Goal: Task Accomplishment & Management: Manage account settings

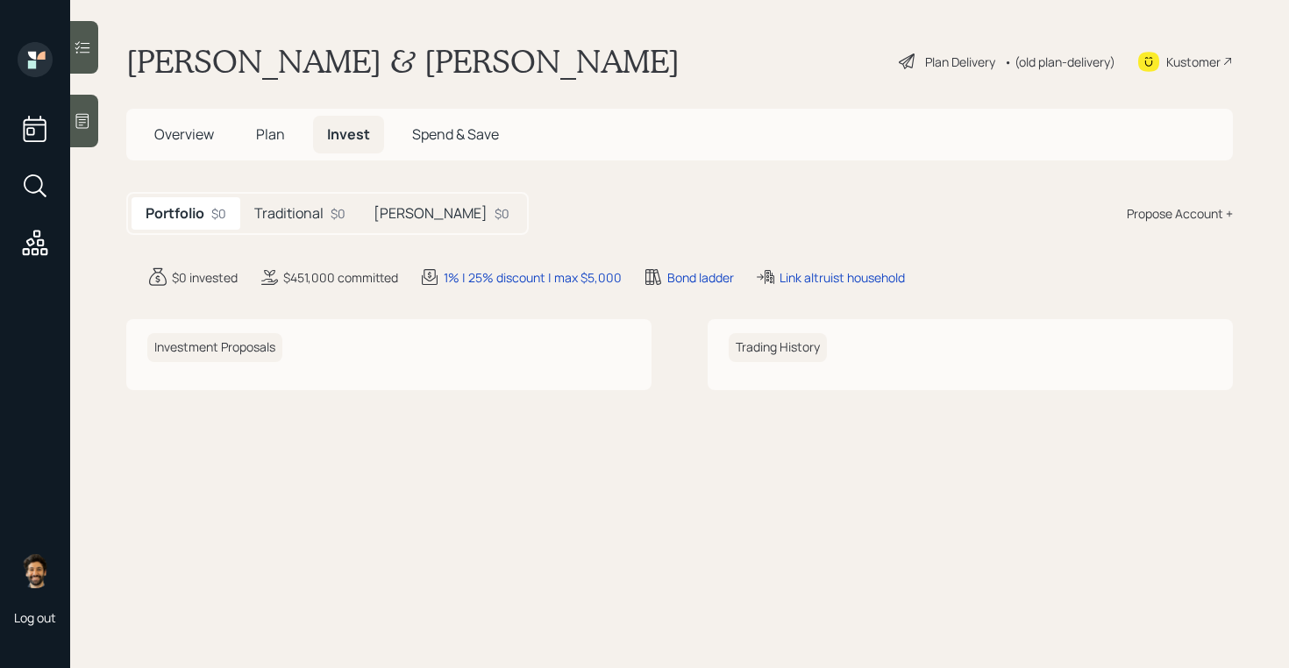
click at [318, 217] on h5 "Traditional" at bounding box center [288, 213] width 69 height 17
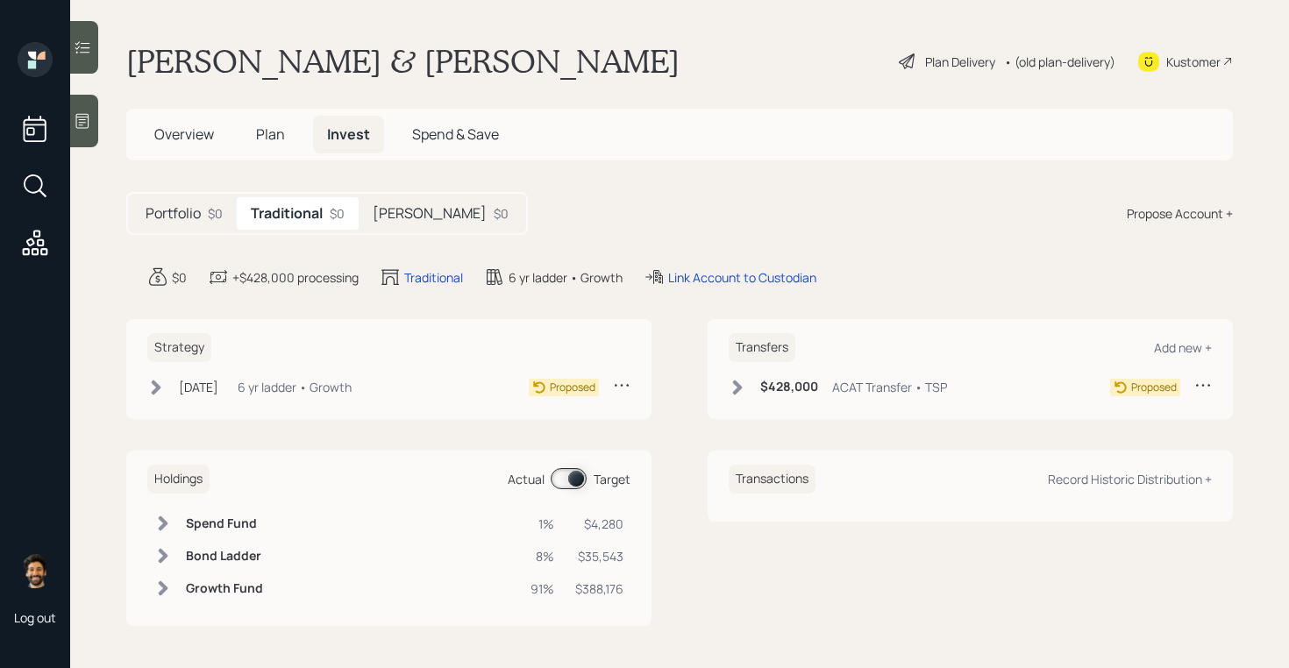
click at [389, 217] on h5 "[PERSON_NAME]" at bounding box center [430, 213] width 114 height 17
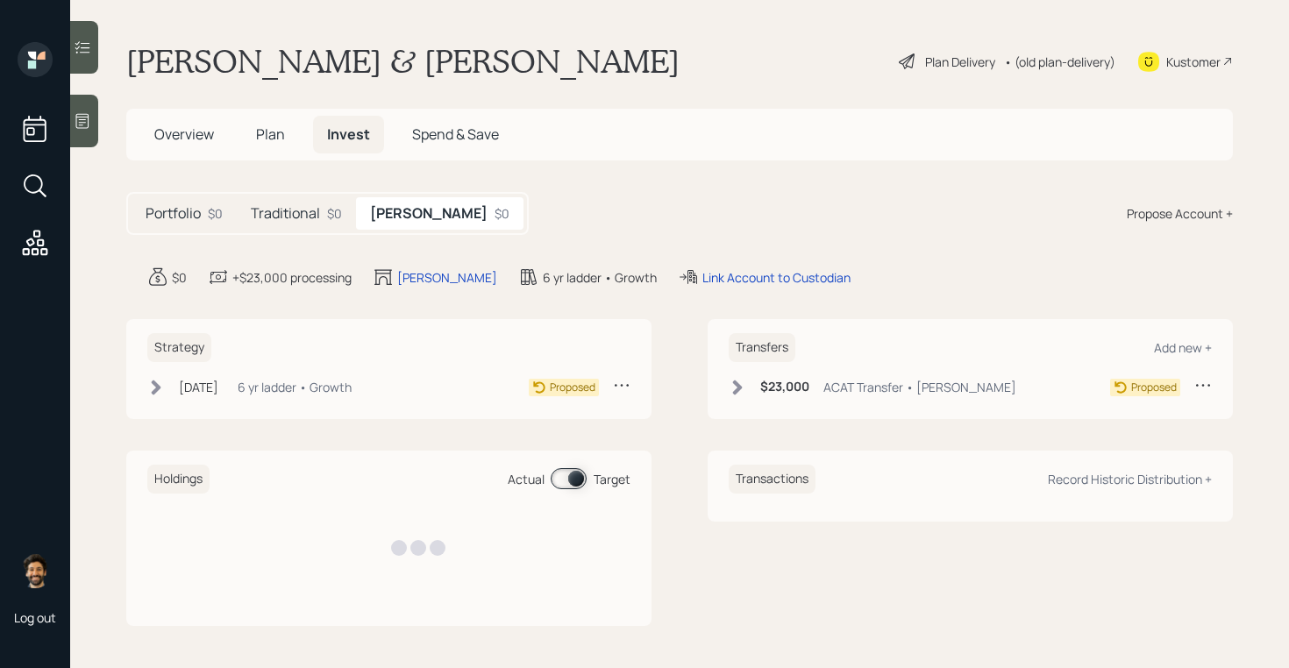
click at [327, 214] on div "$0" at bounding box center [334, 213] width 15 height 18
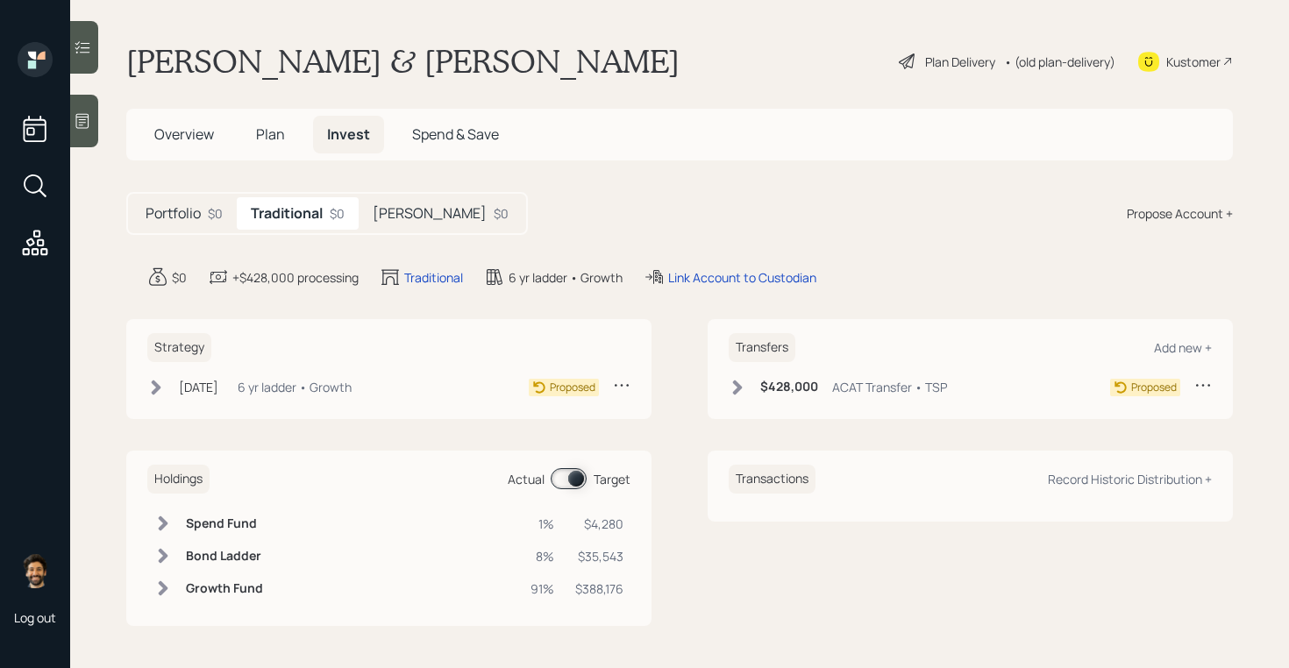
click at [253, 138] on h5 "Plan" at bounding box center [270, 135] width 57 height 38
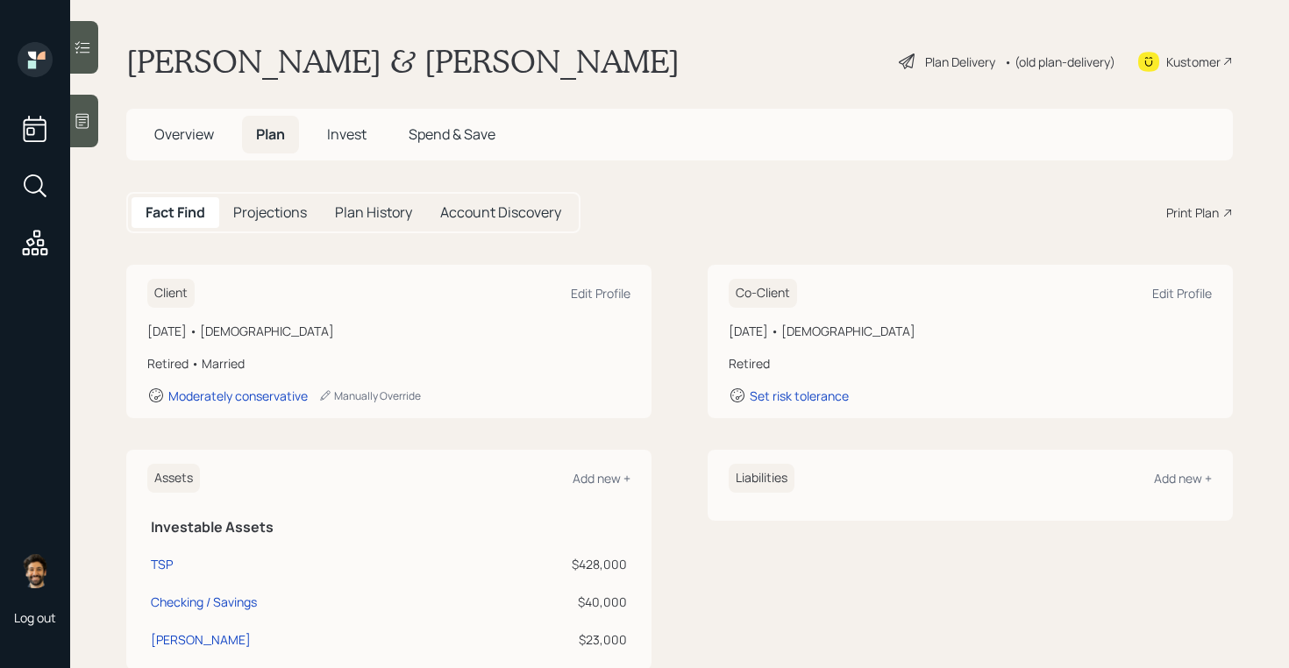
click at [197, 140] on span "Overview" at bounding box center [184, 134] width 60 height 19
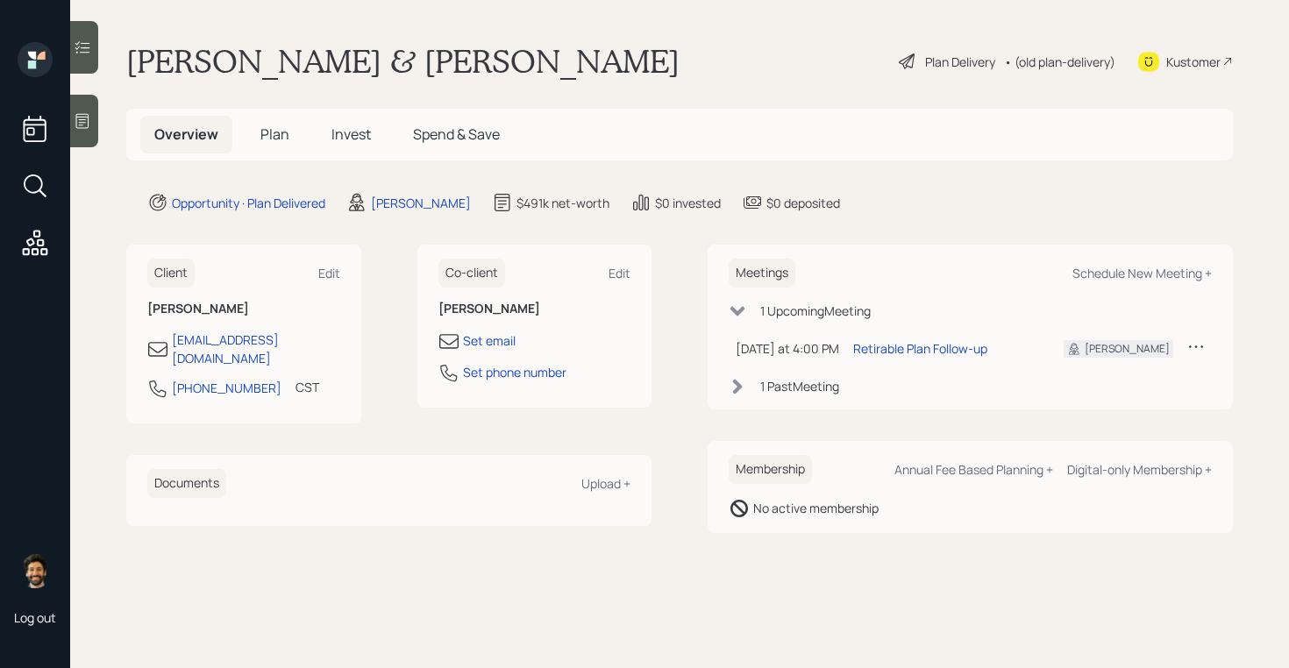
click at [1194, 348] on icon at bounding box center [1197, 347] width 18 height 18
click at [1100, 399] on div "Cancel" at bounding box center [1142, 397] width 126 height 17
